Goal: Task Accomplishment & Management: Manage account settings

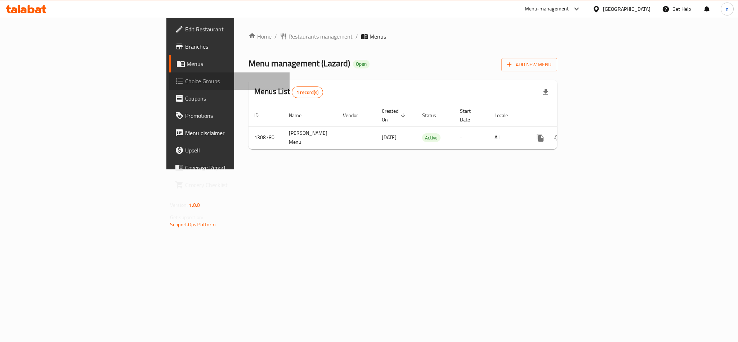
click at [185, 78] on span "Choice Groups" at bounding box center [234, 81] width 99 height 9
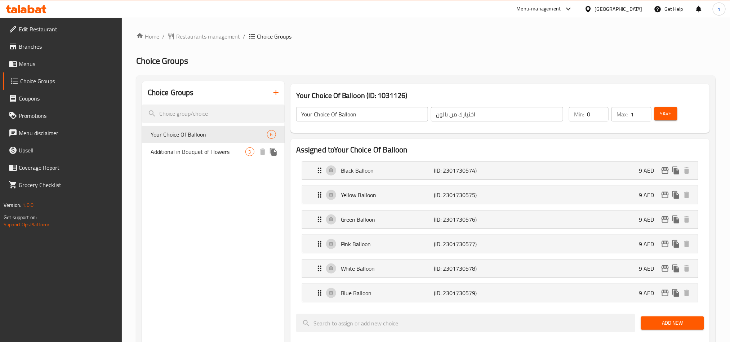
click at [227, 149] on span "Additional in Bouquet of Flowers" at bounding box center [198, 151] width 95 height 9
type input "Additional in Bouquet of Flowers"
type input "إضافات لباقات الزهور"
type input "2"
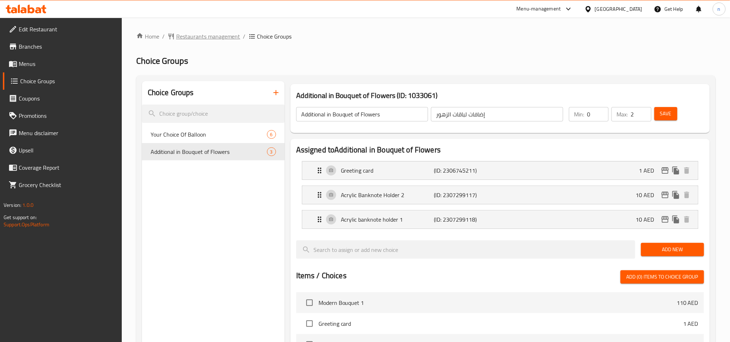
click at [199, 34] on span "Restaurants management" at bounding box center [208, 36] width 64 height 9
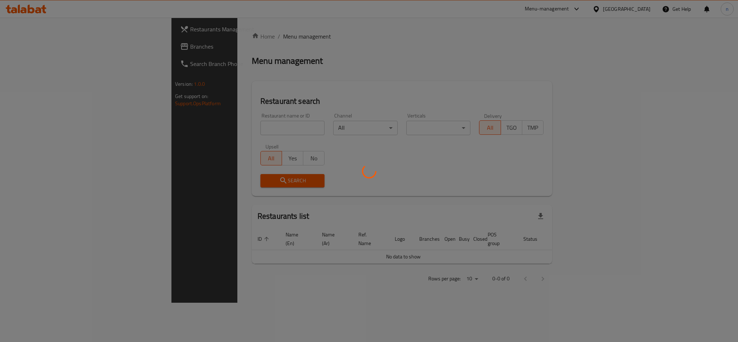
click at [211, 126] on div at bounding box center [369, 171] width 738 height 342
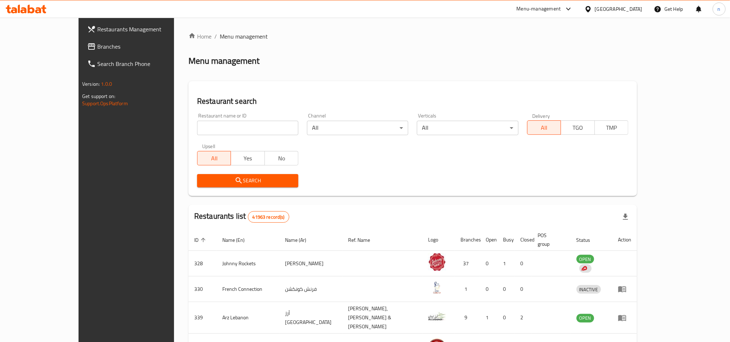
paste input "/704655"
click at [211, 126] on input "/704655" at bounding box center [247, 128] width 101 height 14
drag, startPoint x: 152, startPoint y: 128, endPoint x: 75, endPoint y: 146, distance: 79.5
click at [79, 146] on div "Restaurants Management Branches Search Branch Phone Version: 1.0.0 Get support …" at bounding box center [365, 285] width 573 height 534
type input "704655"
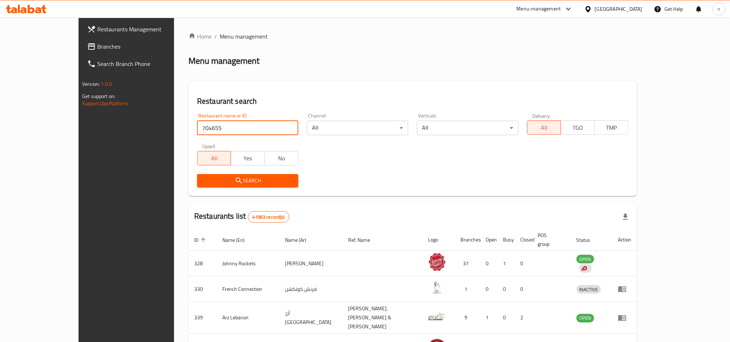
click button "Search" at bounding box center [247, 180] width 101 height 13
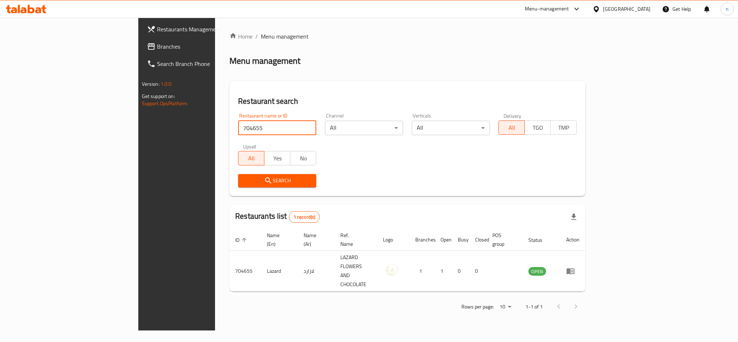
click at [622, 11] on div "[GEOGRAPHIC_DATA]" at bounding box center [627, 9] width 48 height 8
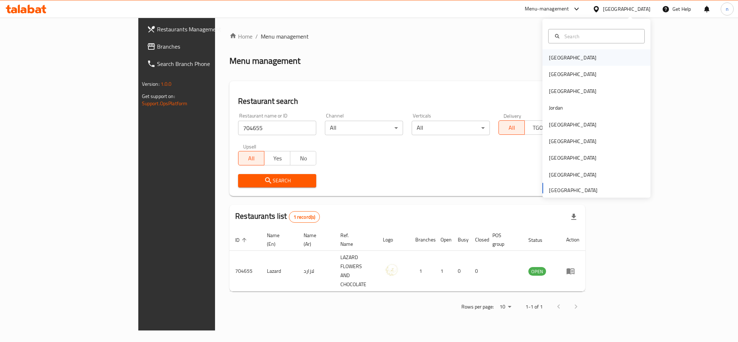
click at [561, 58] on div "[GEOGRAPHIC_DATA]" at bounding box center [572, 57] width 59 height 17
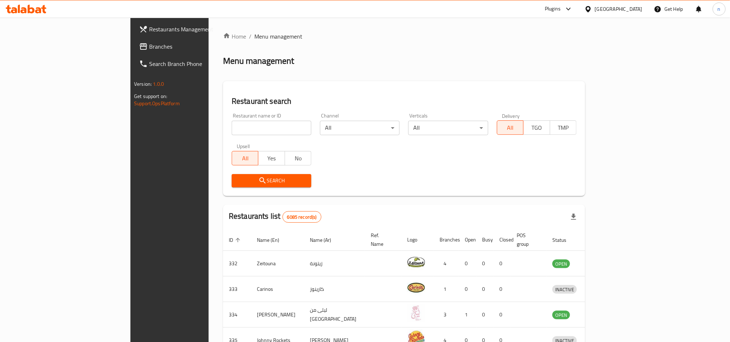
click at [149, 44] on span "Branches" at bounding box center [197, 46] width 97 height 9
